Goal: Information Seeking & Learning: Learn about a topic

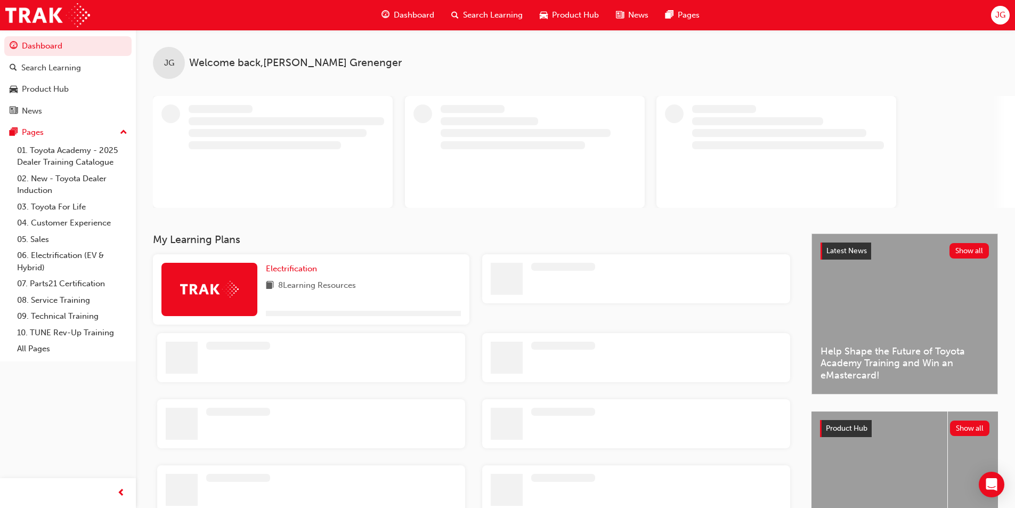
click at [554, 12] on span "Product Hub" at bounding box center [575, 15] width 47 height 12
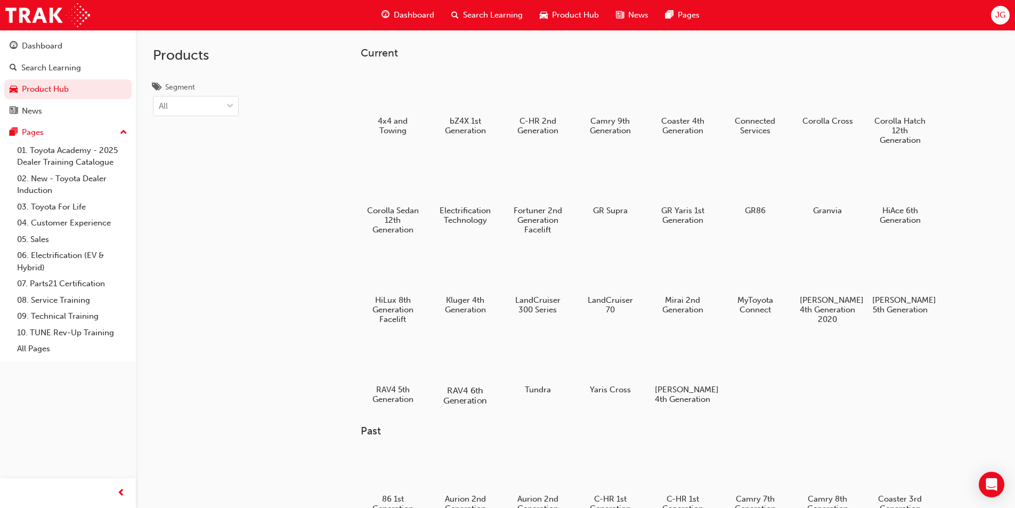
click at [455, 368] on div at bounding box center [464, 359] width 59 height 43
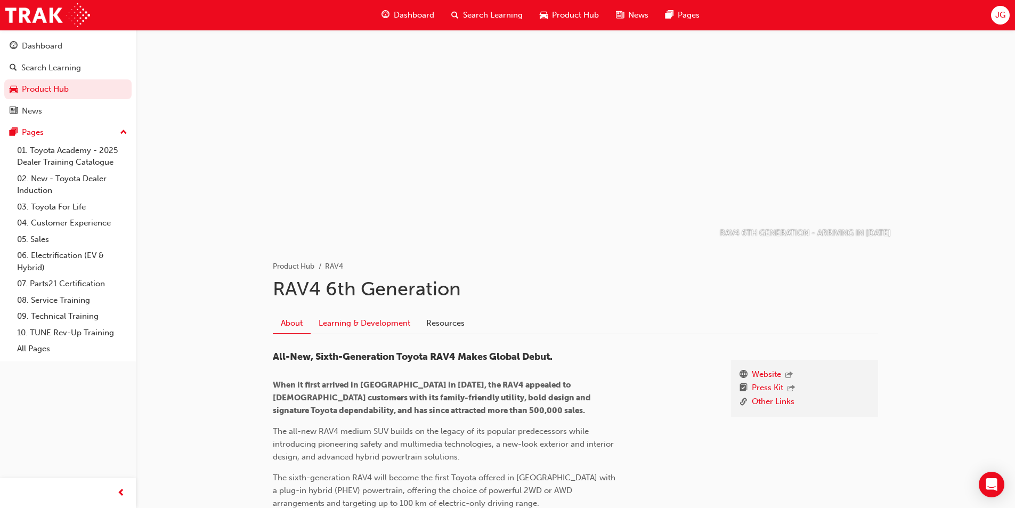
click at [349, 320] on link "Learning & Development" at bounding box center [365, 323] width 108 height 20
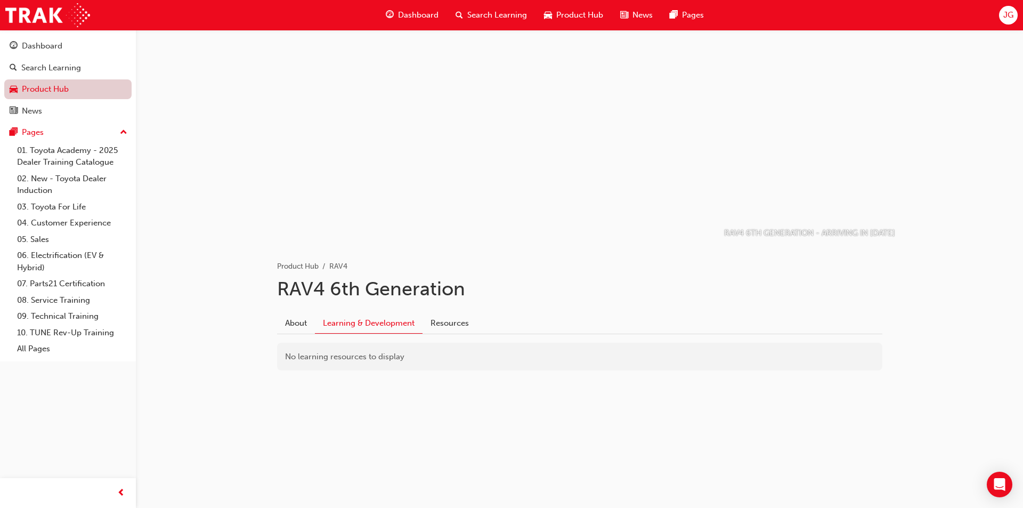
click at [86, 89] on link "Product Hub" at bounding box center [67, 89] width 127 height 20
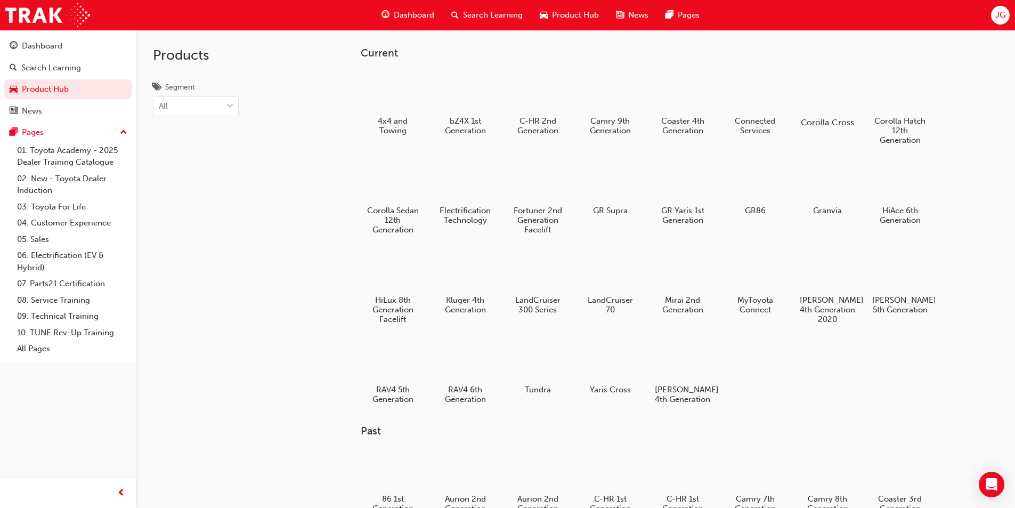
click at [827, 111] on div at bounding box center [826, 91] width 59 height 43
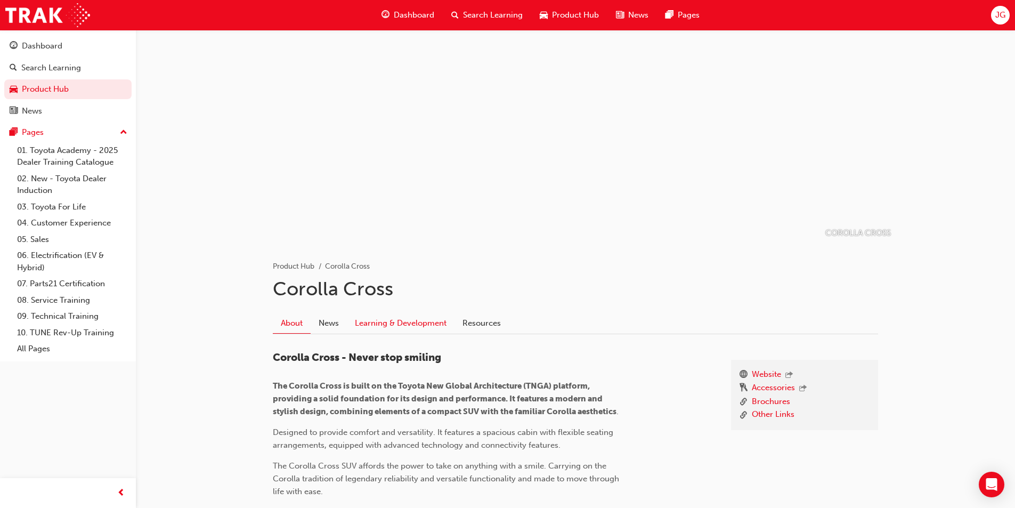
click at [390, 326] on link "Learning & Development" at bounding box center [401, 323] width 108 height 20
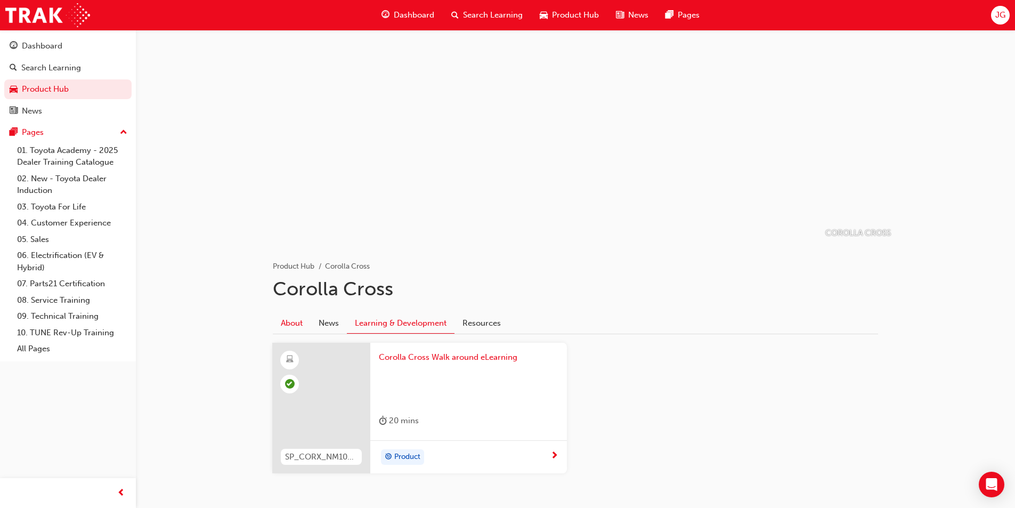
click at [304, 320] on link "About" at bounding box center [292, 323] width 38 height 20
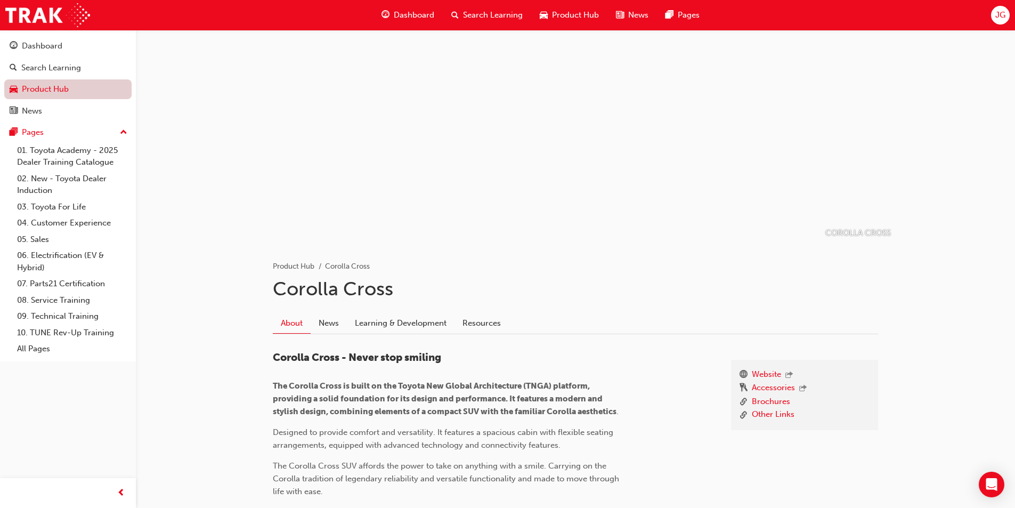
click at [66, 88] on link "Product Hub" at bounding box center [67, 89] width 127 height 20
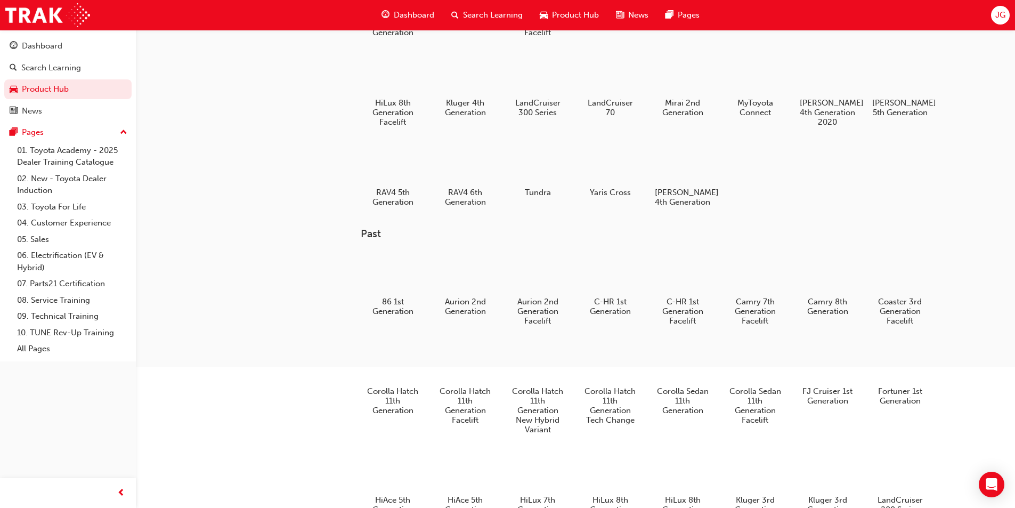
scroll to position [53, 0]
